Goal: Transaction & Acquisition: Book appointment/travel/reservation

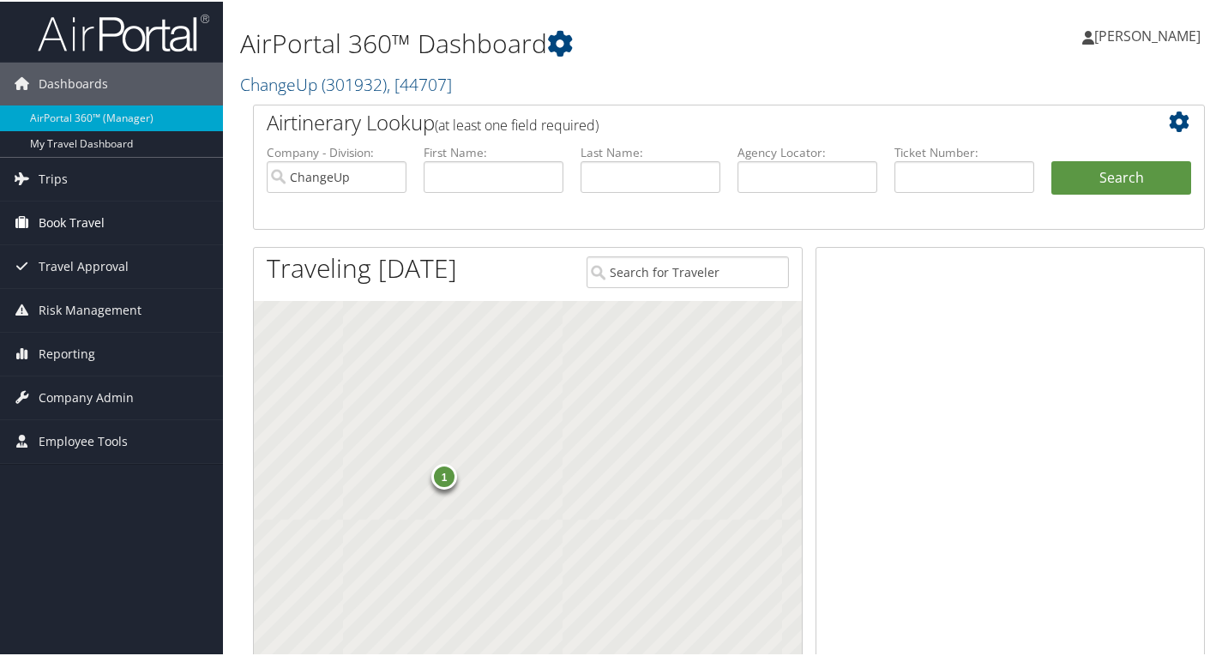
click at [78, 225] on span "Book Travel" at bounding box center [72, 221] width 66 height 43
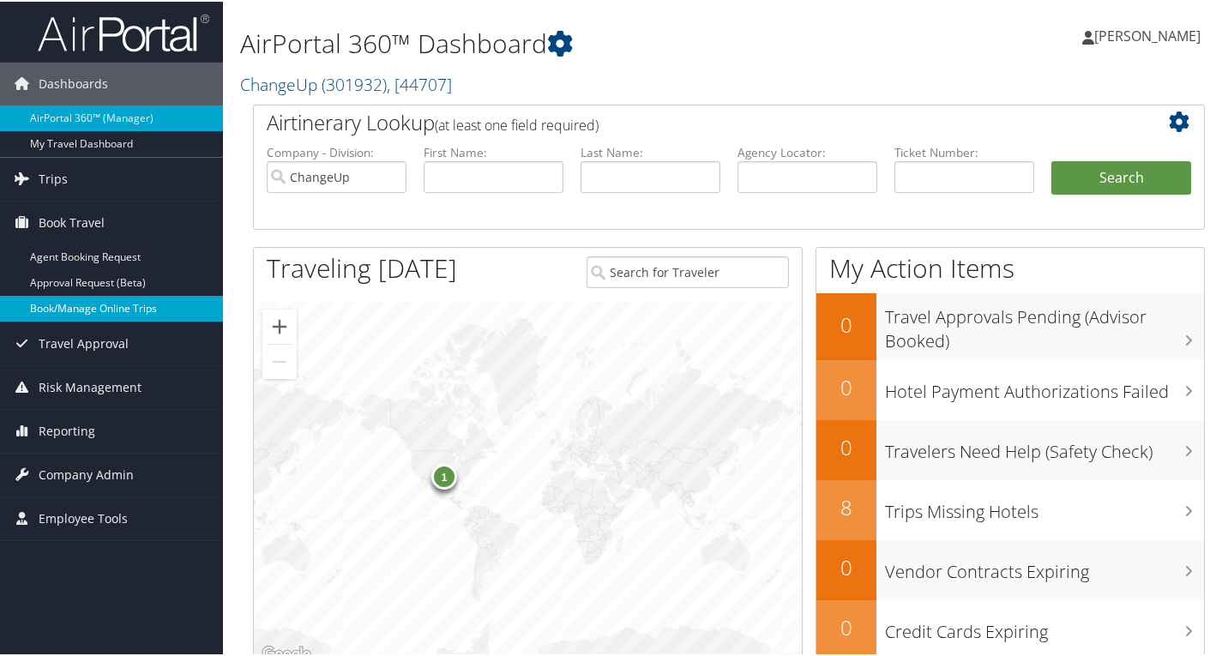
click at [110, 306] on link "Book/Manage Online Trips" at bounding box center [111, 307] width 223 height 26
